Goal: Task Accomplishment & Management: Use online tool/utility

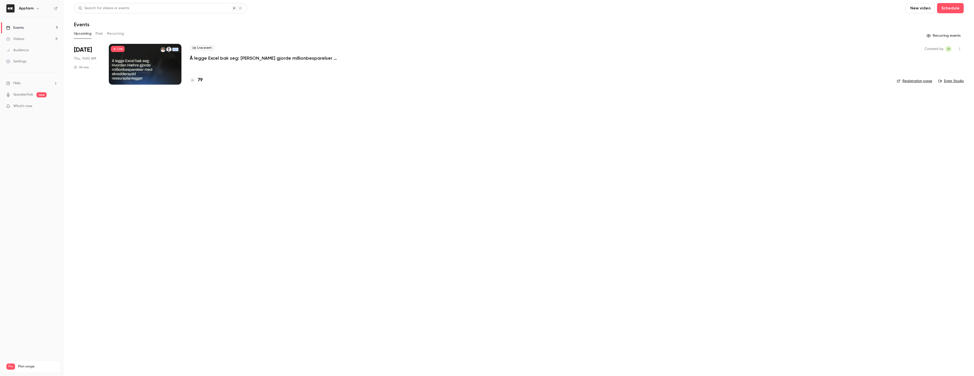
click at [199, 57] on p "Å legge Excel bak seg: [PERSON_NAME] gjorde millionbesparelser med skreddersydd…" at bounding box center [266, 58] width 153 height 6
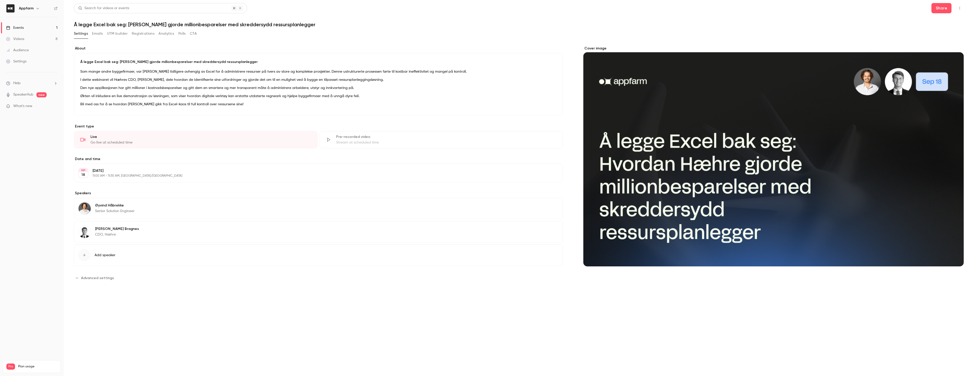
click at [745, 192] on div "Cover image" at bounding box center [773, 156] width 380 height 220
click at [0, 0] on input "Cover image" at bounding box center [0, 0] width 0 height 0
click at [32, 38] on link "Videos 8" at bounding box center [32, 38] width 64 height 11
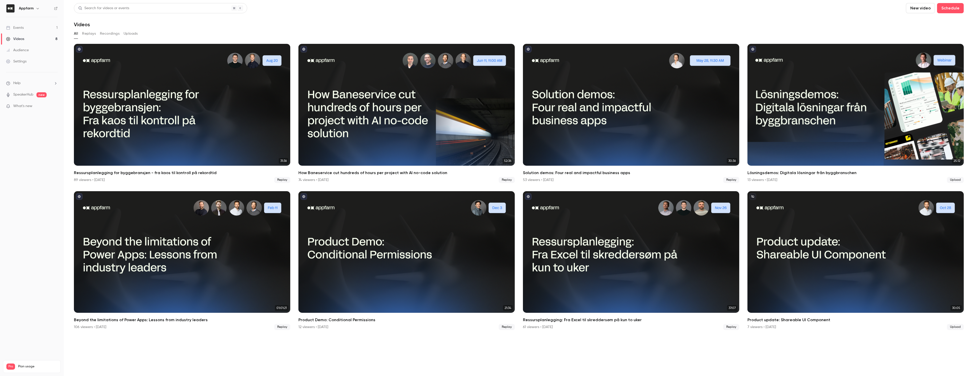
click at [28, 27] on link "Events 1" at bounding box center [32, 27] width 64 height 11
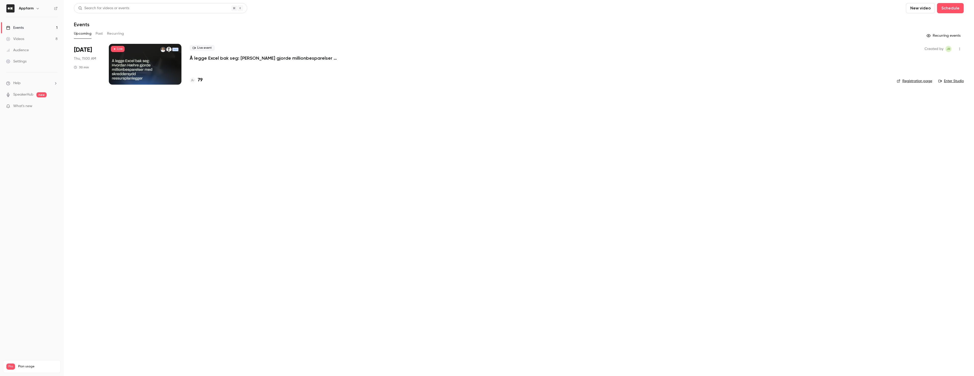
click at [212, 58] on p "Å legge Excel bak seg: [PERSON_NAME] gjorde millionbesparelser med skreddersydd…" at bounding box center [266, 58] width 153 height 6
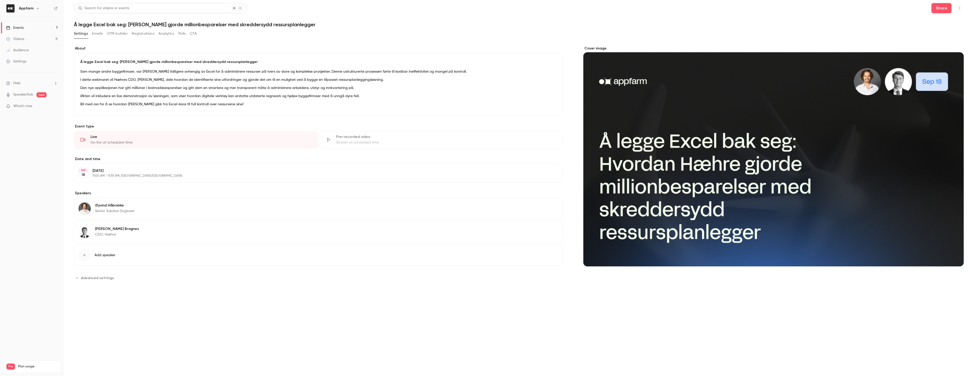
click at [959, 9] on icon "button" at bounding box center [960, 8] width 4 height 4
click at [932, 34] on div "Enter Studio" at bounding box center [940, 34] width 40 height 5
